Goal: Task Accomplishment & Management: Manage account settings

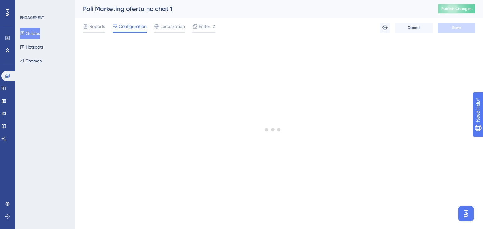
click at [456, 9] on span "Publish Changes" at bounding box center [456, 8] width 30 height 5
click at [458, 12] on button "Publish Changes" at bounding box center [457, 9] width 38 height 10
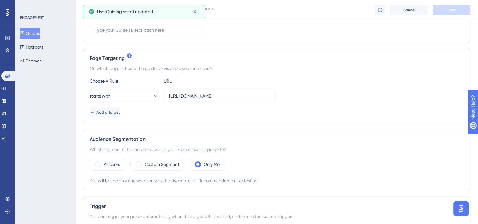
scroll to position [126, 0]
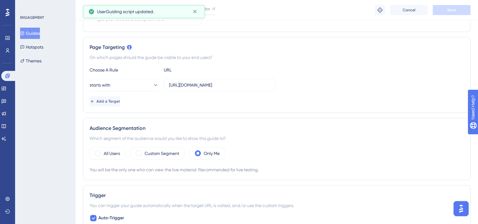
click at [38, 33] on button "Guides" at bounding box center [30, 33] width 20 height 11
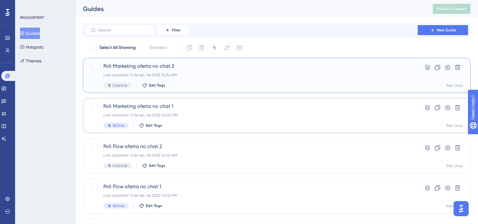
drag, startPoint x: 195, startPoint y: 81, endPoint x: 84, endPoint y: 110, distance: 114.7
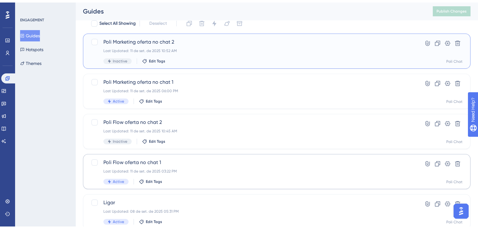
scroll to position [63, 0]
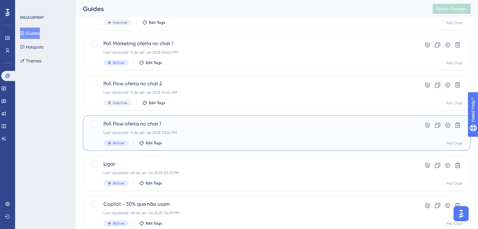
click at [210, 130] on div "Poli Flow oferta no chat 1 Last Updated: 11 de set. de 2025 03:22 PM Active Edi…" at bounding box center [251, 133] width 296 height 26
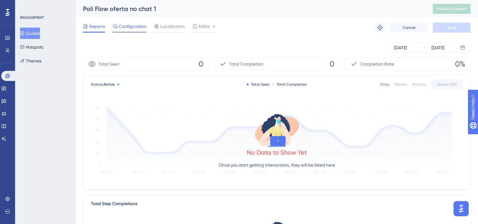
click at [133, 27] on span "Configuration" at bounding box center [133, 27] width 28 height 8
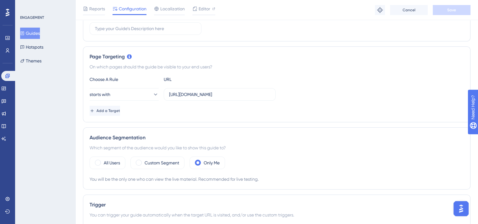
scroll to position [126, 0]
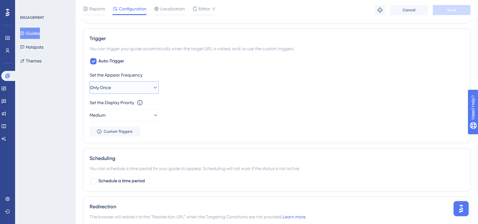
click at [120, 83] on button "Only Once" at bounding box center [124, 87] width 69 height 13
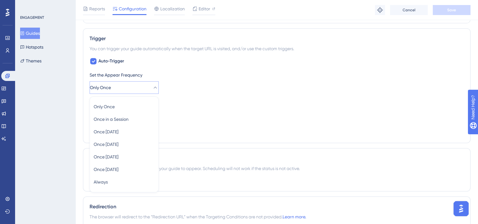
scroll to position [314, 0]
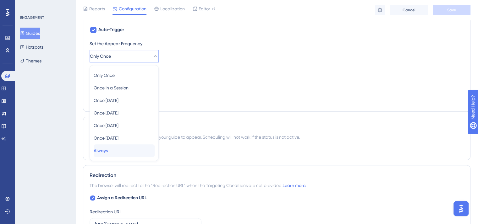
click at [114, 150] on div "Always Always" at bounding box center [124, 151] width 61 height 13
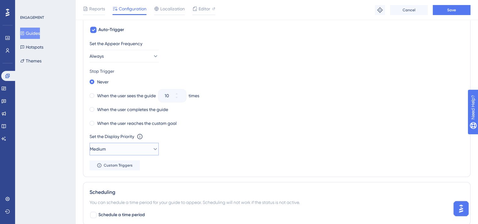
click at [116, 151] on button "Medium" at bounding box center [124, 149] width 69 height 13
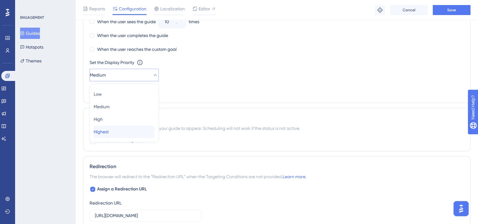
click at [119, 135] on div "Highest Highest" at bounding box center [124, 132] width 61 height 13
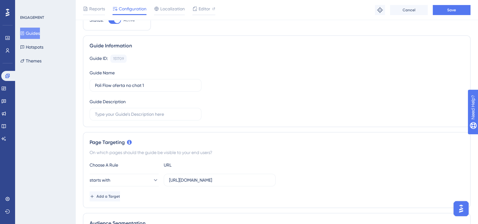
scroll to position [0, 0]
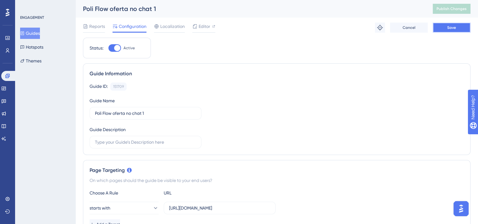
click at [454, 30] on span "Save" at bounding box center [451, 27] width 9 height 5
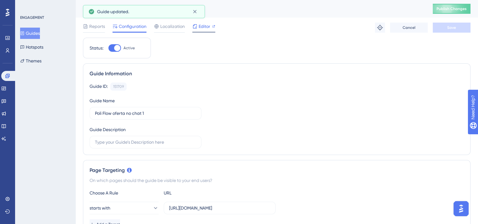
click at [211, 28] on div "Editor" at bounding box center [203, 27] width 23 height 8
click at [446, 9] on span "Publish Changes" at bounding box center [452, 8] width 30 height 5
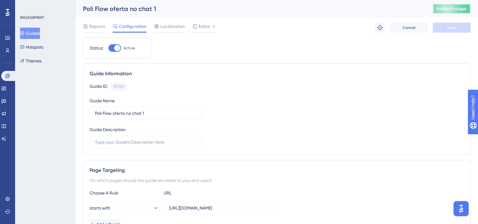
click at [467, 8] on span "Publish Changes" at bounding box center [452, 8] width 30 height 5
click at [465, 10] on span "Publish Changes" at bounding box center [452, 8] width 30 height 5
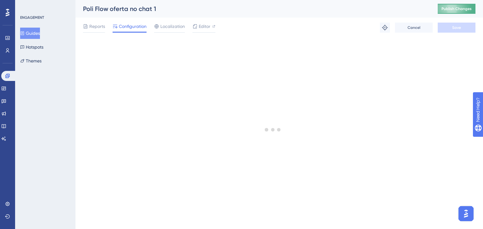
click at [465, 8] on span "Publish Changes" at bounding box center [456, 8] width 30 height 5
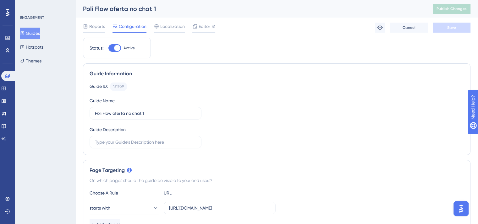
click at [37, 34] on button "Guides" at bounding box center [30, 33] width 20 height 11
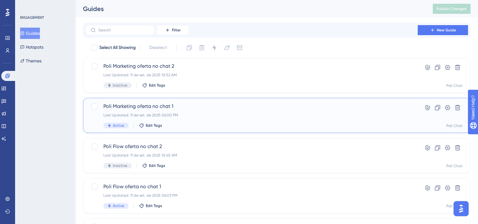
click at [212, 117] on div "Last Updated: 11 de set. de 2025 06:00 PM" at bounding box center [251, 115] width 296 height 5
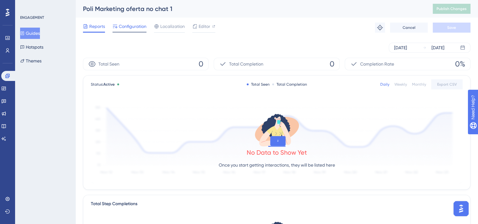
click at [131, 27] on span "Configuration" at bounding box center [133, 27] width 28 height 8
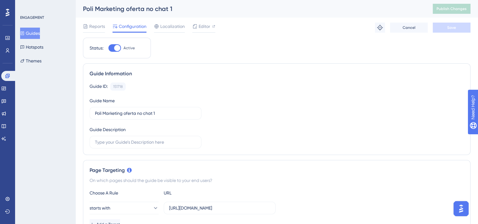
click at [112, 49] on div at bounding box center [114, 48] width 13 height 8
click at [108, 48] on input "Active" at bounding box center [108, 48] width 0 height 0
checkbox input "false"
click at [451, 28] on span "Save" at bounding box center [451, 27] width 9 height 5
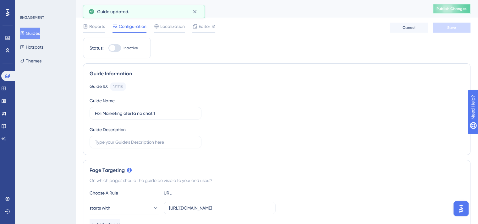
click at [462, 11] on span "Publish Changes" at bounding box center [452, 8] width 30 height 5
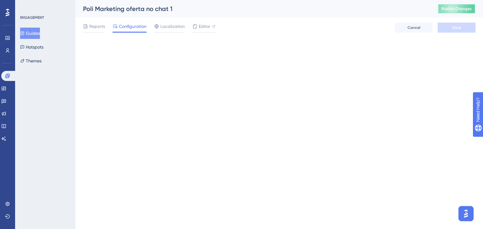
click at [454, 5] on button "Publish Changes" at bounding box center [457, 9] width 38 height 10
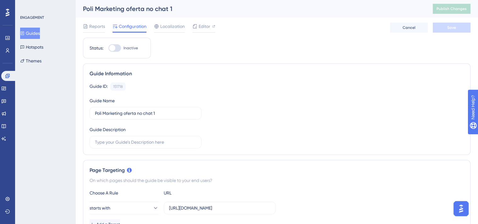
click at [40, 34] on button "Guides" at bounding box center [30, 33] width 20 height 11
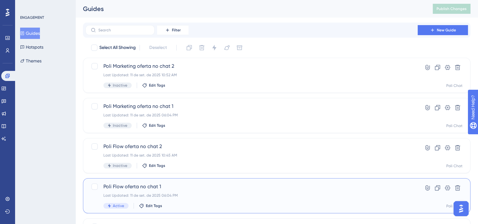
click at [208, 194] on div "Last Updated: 11 de set. de 2025 06:04 PM" at bounding box center [251, 195] width 296 height 5
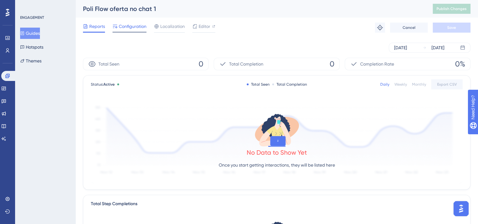
click at [130, 27] on span "Configuration" at bounding box center [133, 27] width 28 height 8
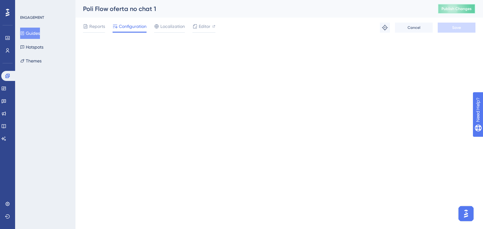
click at [456, 8] on span "Publish Changes" at bounding box center [456, 8] width 30 height 5
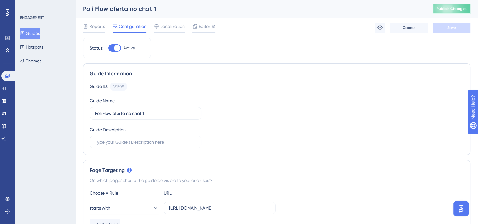
click at [446, 10] on span "Publish Changes" at bounding box center [452, 8] width 30 height 5
click at [463, 10] on span "Publish Changes" at bounding box center [452, 8] width 30 height 5
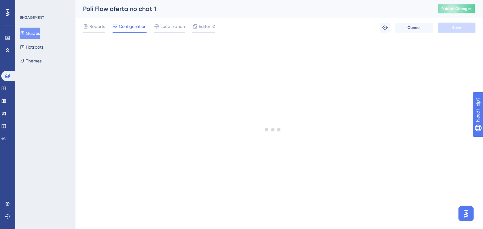
click at [461, 12] on button "Publish Changes" at bounding box center [457, 9] width 38 height 10
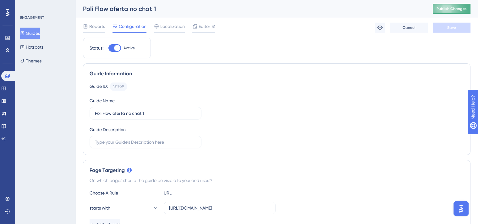
click at [460, 9] on span "Publish Changes" at bounding box center [452, 8] width 30 height 5
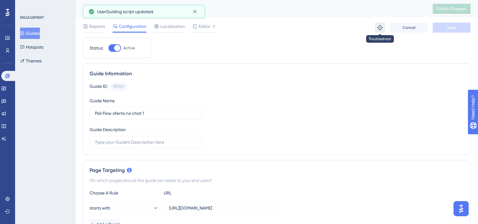
click at [380, 28] on icon at bounding box center [380, 28] width 6 height 6
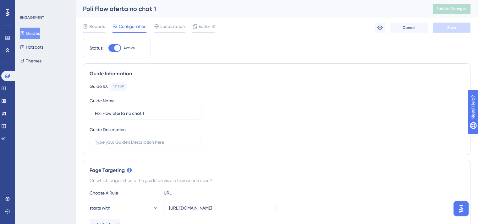
click at [116, 49] on div at bounding box center [117, 48] width 6 height 6
click at [108, 48] on input "Active" at bounding box center [108, 48] width 0 height 0
checkbox input "false"
click at [444, 25] on button "Save" at bounding box center [452, 28] width 38 height 10
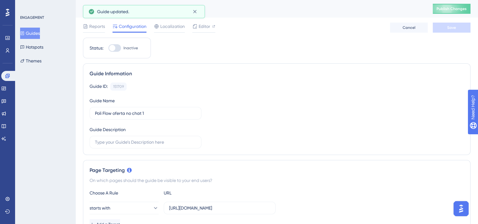
click at [38, 32] on button "Guides" at bounding box center [30, 33] width 20 height 11
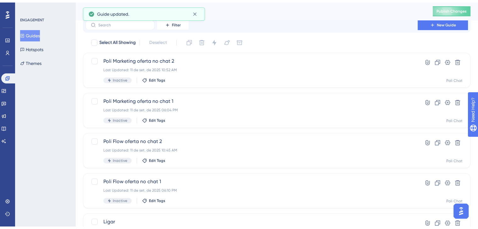
scroll to position [31, 0]
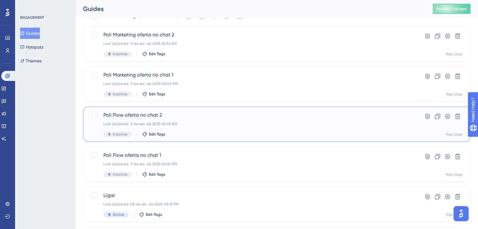
click at [205, 122] on div "Last Updated: 11 de set. de 2025 10:45 AM" at bounding box center [251, 124] width 296 height 5
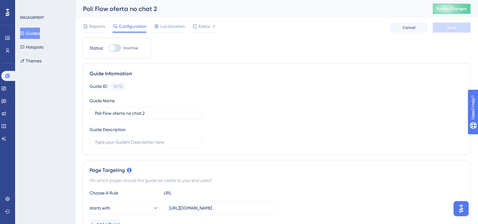
click at [116, 49] on div at bounding box center [114, 48] width 13 height 8
click at [108, 48] on input "Inactive" at bounding box center [108, 48] width 0 height 0
checkbox input "true"
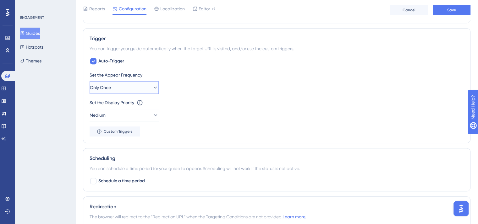
click at [134, 82] on button "Only Once" at bounding box center [124, 87] width 69 height 13
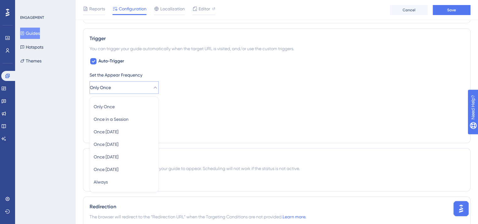
scroll to position [314, 0]
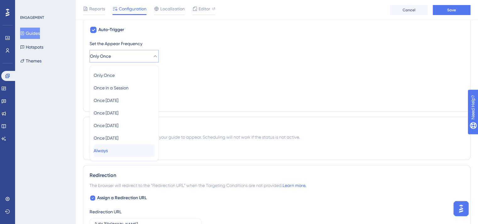
click at [126, 148] on div "Always Always" at bounding box center [124, 151] width 61 height 13
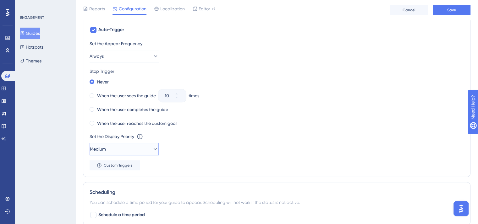
click at [127, 153] on button "Medium" at bounding box center [124, 149] width 69 height 13
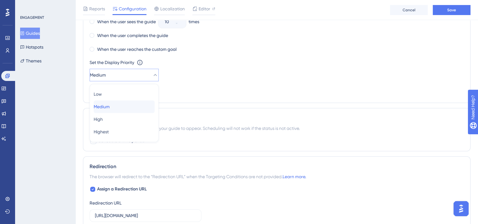
click at [129, 108] on div "Medium Medium" at bounding box center [124, 107] width 61 height 13
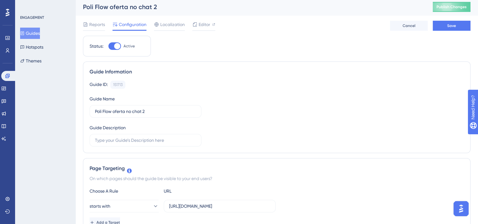
scroll to position [0, 0]
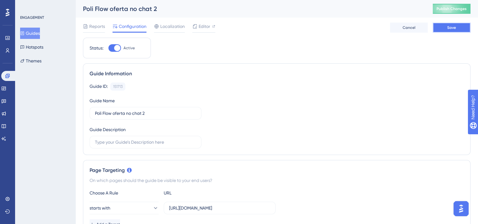
click at [454, 29] on span "Save" at bounding box center [451, 27] width 9 height 5
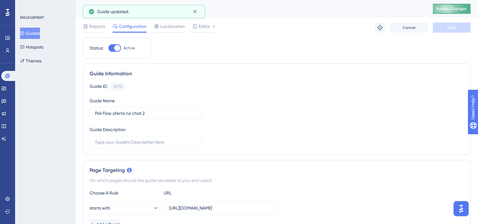
click at [455, 8] on span "Publish Changes" at bounding box center [452, 8] width 30 height 5
click at [205, 28] on span "Editor" at bounding box center [205, 27] width 12 height 8
click at [165, 26] on span "Localization" at bounding box center [172, 27] width 25 height 8
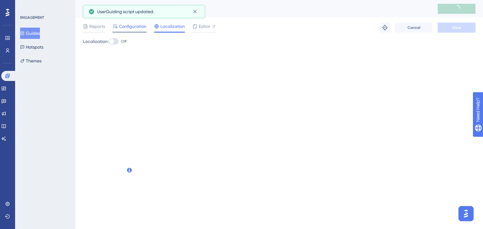
click at [130, 28] on span "Configuration" at bounding box center [133, 27] width 28 height 8
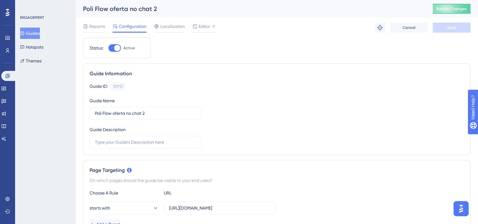
click at [36, 33] on button "Guides" at bounding box center [30, 33] width 20 height 11
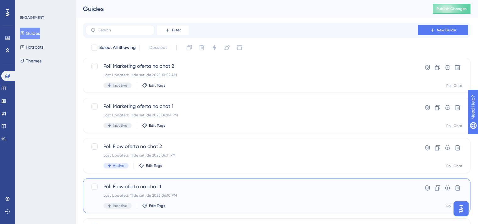
click at [187, 193] on div "Poli Flow oferta no chat 1 Last Updated: 11 de set. de 2025 06:10 PM Inactive E…" at bounding box center [251, 196] width 296 height 26
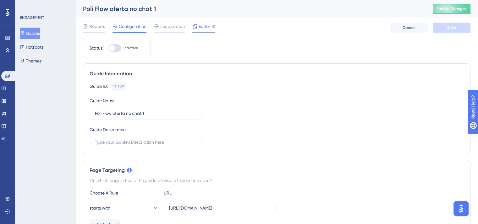
click at [198, 23] on div "Editor" at bounding box center [203, 27] width 23 height 8
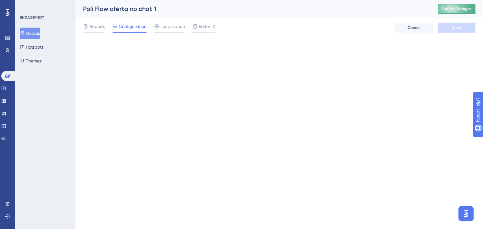
click at [452, 13] on button "Publish Changes" at bounding box center [457, 9] width 38 height 10
click at [449, 5] on button "Publish Changes" at bounding box center [457, 9] width 38 height 10
click at [464, 7] on span "Publish Changes" at bounding box center [456, 8] width 30 height 5
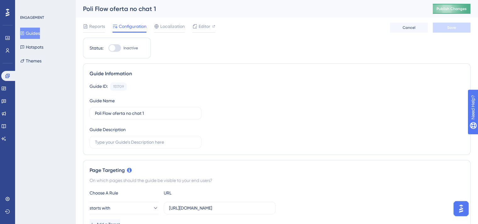
click at [462, 10] on span "Publish Changes" at bounding box center [452, 8] width 30 height 5
click at [467, 10] on span "Publish Changes" at bounding box center [452, 8] width 30 height 5
click at [37, 34] on button "Guides" at bounding box center [30, 33] width 20 height 11
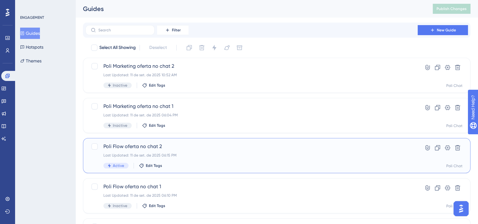
click at [202, 162] on div "Poli Flow oferta no chat 2 Last Updated: 11 de set. de 2025 06:15 PM Active Edi…" at bounding box center [251, 156] width 296 height 26
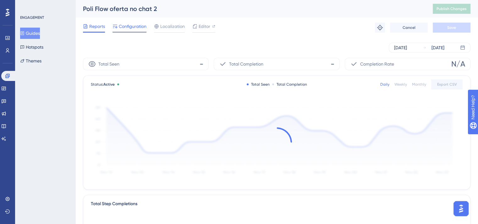
click at [125, 27] on span "Configuration" at bounding box center [133, 27] width 28 height 8
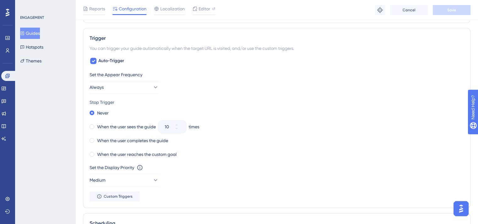
scroll to position [283, 0]
click at [142, 85] on button "Always" at bounding box center [124, 87] width 69 height 13
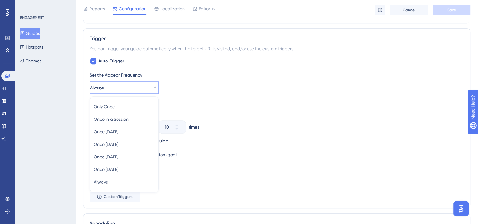
scroll to position [314, 0]
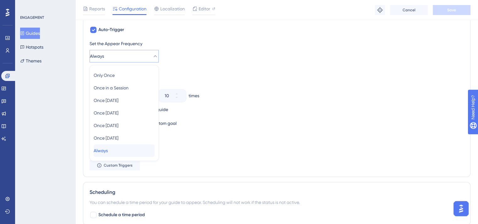
click at [128, 149] on div "Always Always" at bounding box center [124, 151] width 61 height 13
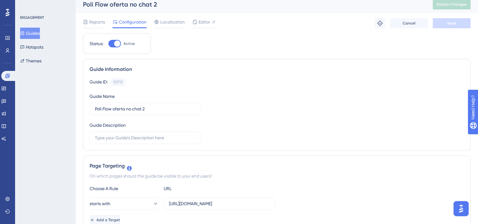
scroll to position [0, 0]
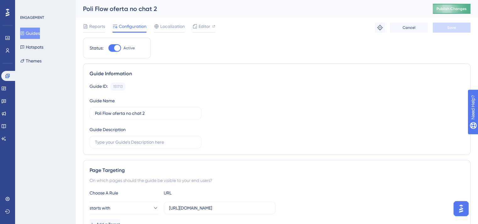
click at [456, 9] on span "Publish Changes" at bounding box center [452, 8] width 30 height 5
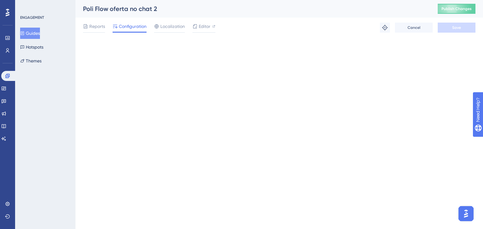
click at [454, 10] on span "Publish Changes" at bounding box center [456, 8] width 30 height 5
click at [457, 10] on span "Publish Changes" at bounding box center [456, 8] width 30 height 5
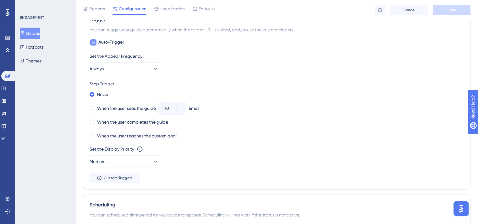
scroll to position [283, 0]
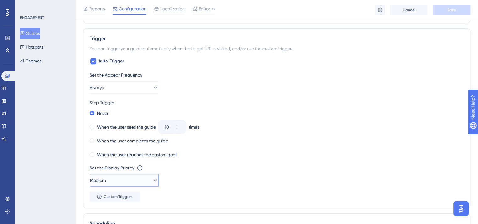
click at [125, 179] on button "Medium" at bounding box center [124, 180] width 69 height 13
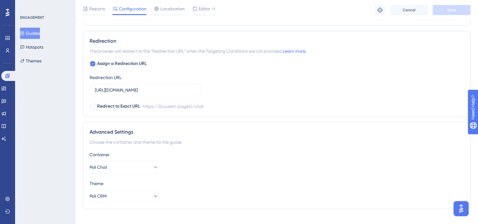
scroll to position [420, 0]
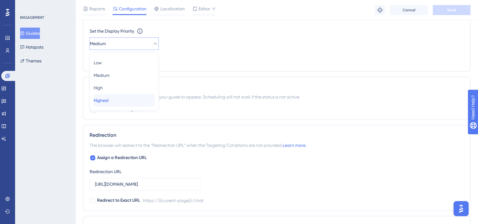
click at [120, 100] on div "Highest Highest" at bounding box center [124, 100] width 61 height 13
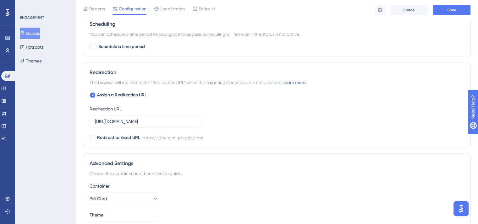
scroll to position [514, 0]
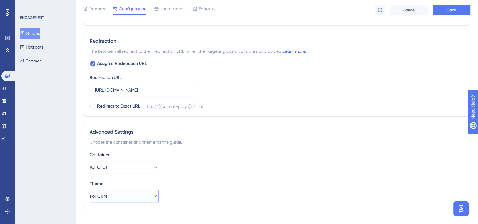
click at [147, 197] on button "Poli CRM" at bounding box center [124, 196] width 69 height 13
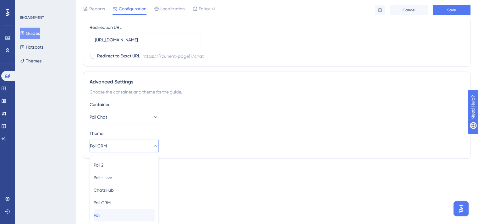
click at [128, 214] on div "Poli Poli" at bounding box center [124, 215] width 61 height 13
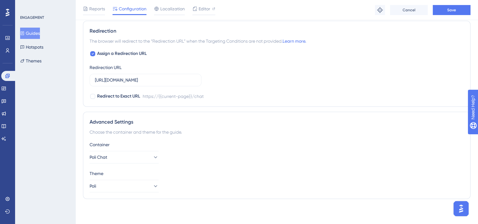
scroll to position [523, 0]
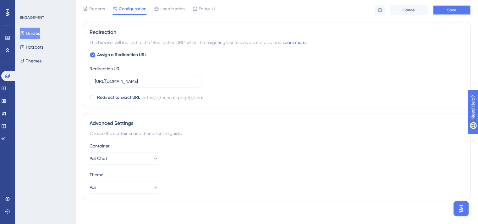
click at [449, 12] on span "Save" at bounding box center [451, 10] width 9 height 5
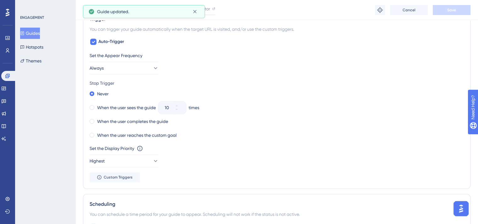
scroll to position [0, 0]
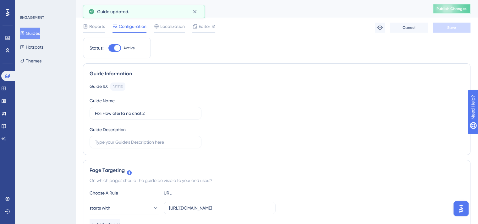
click at [449, 11] on span "Publish Changes" at bounding box center [452, 8] width 30 height 5
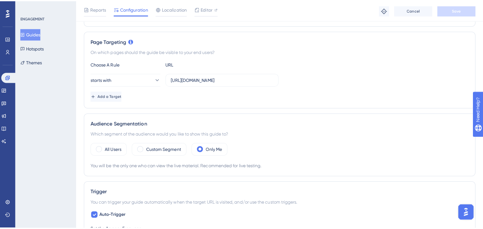
scroll to position [157, 0]
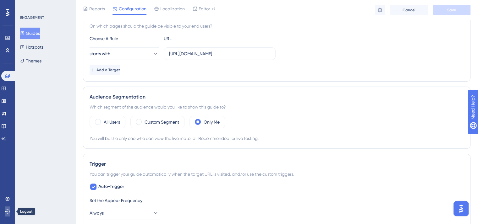
click at [5, 211] on icon at bounding box center [7, 211] width 5 height 5
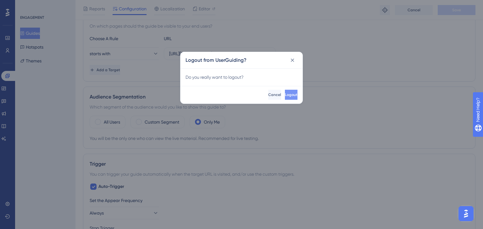
click at [289, 92] on button "Logout" at bounding box center [291, 95] width 13 height 10
